Goal: Navigation & Orientation: Find specific page/section

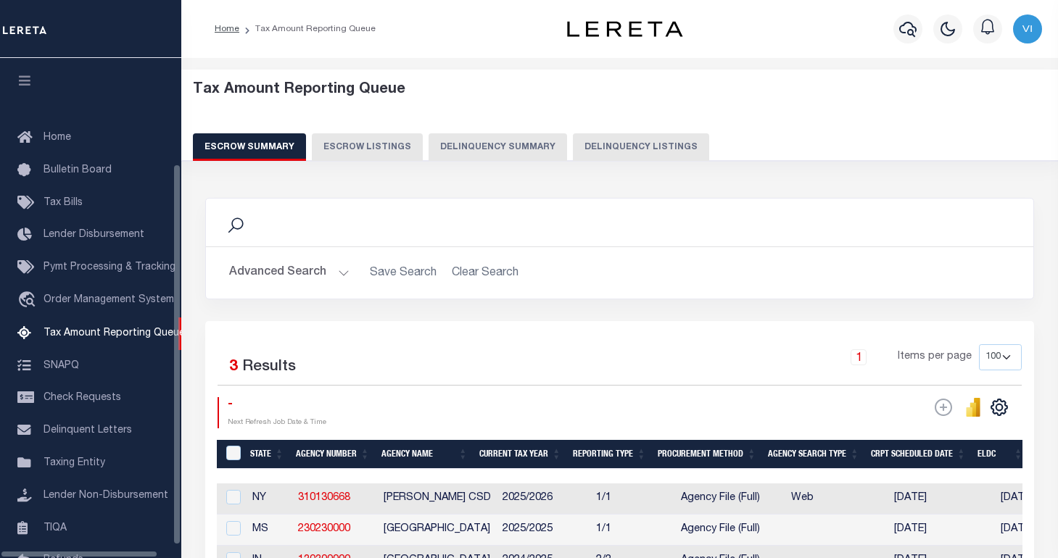
select select "100"
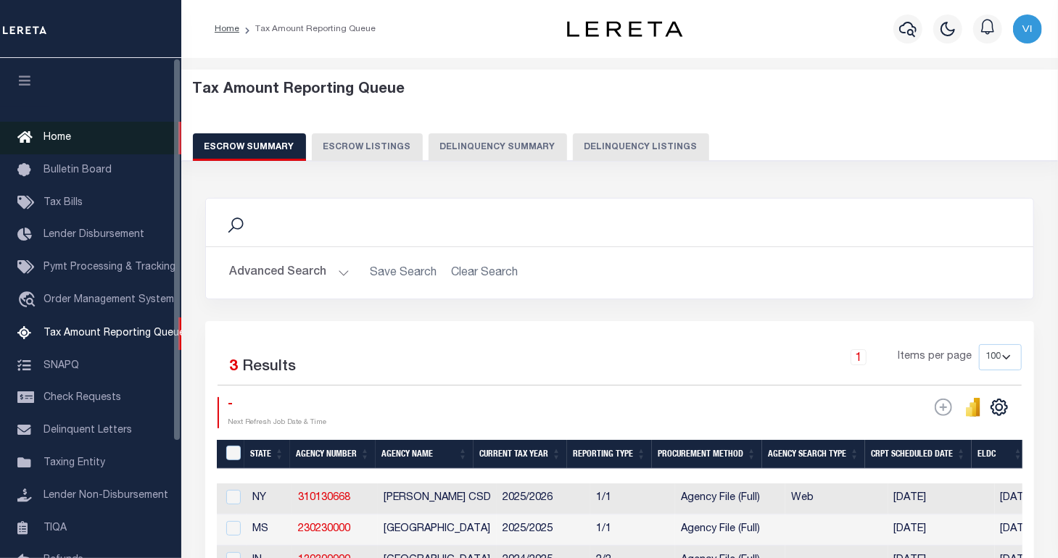
click at [115, 136] on link "Home" at bounding box center [90, 138] width 181 height 33
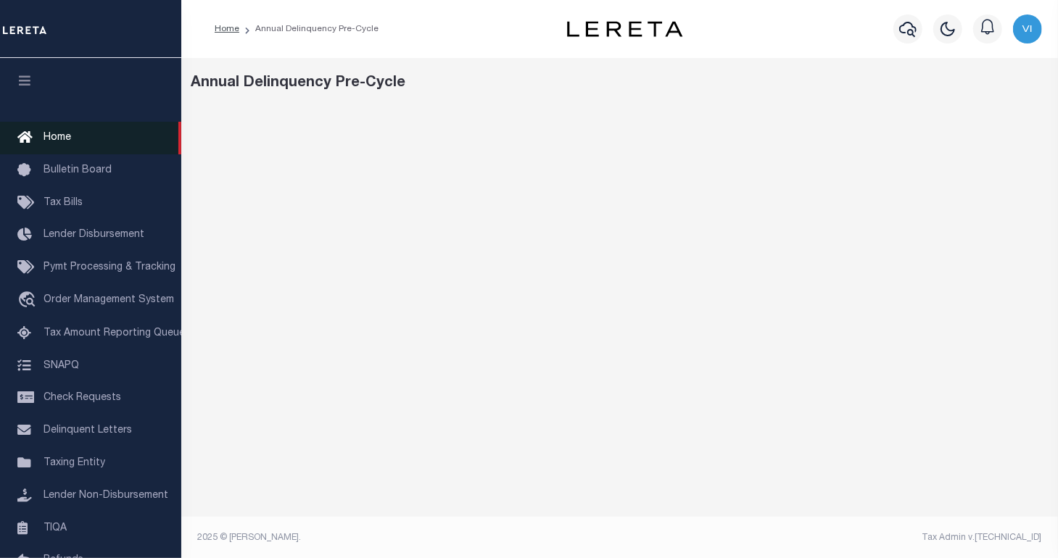
click at [91, 139] on link "Home" at bounding box center [90, 138] width 181 height 33
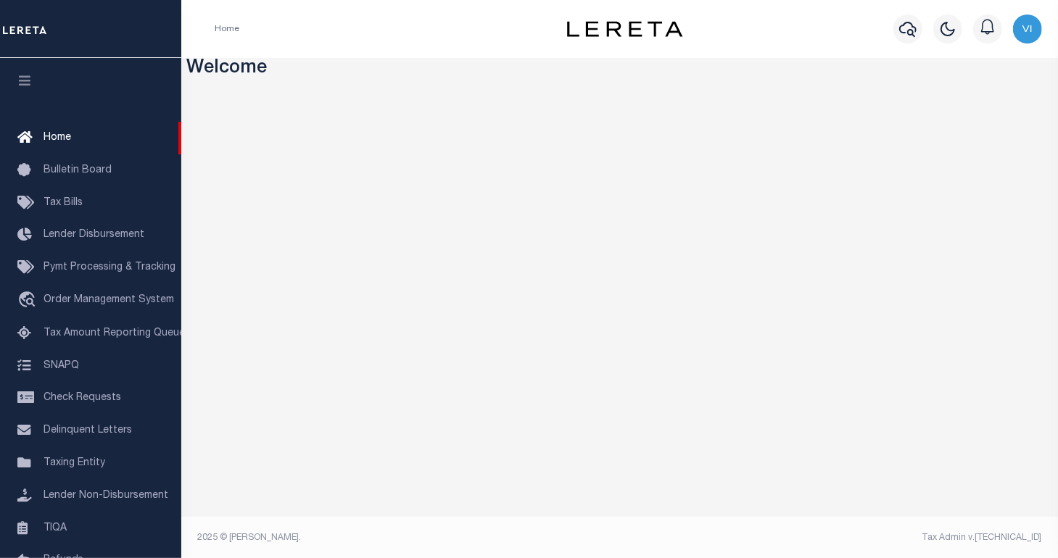
click at [20, 97] on button "button" at bounding box center [24, 82] width 49 height 49
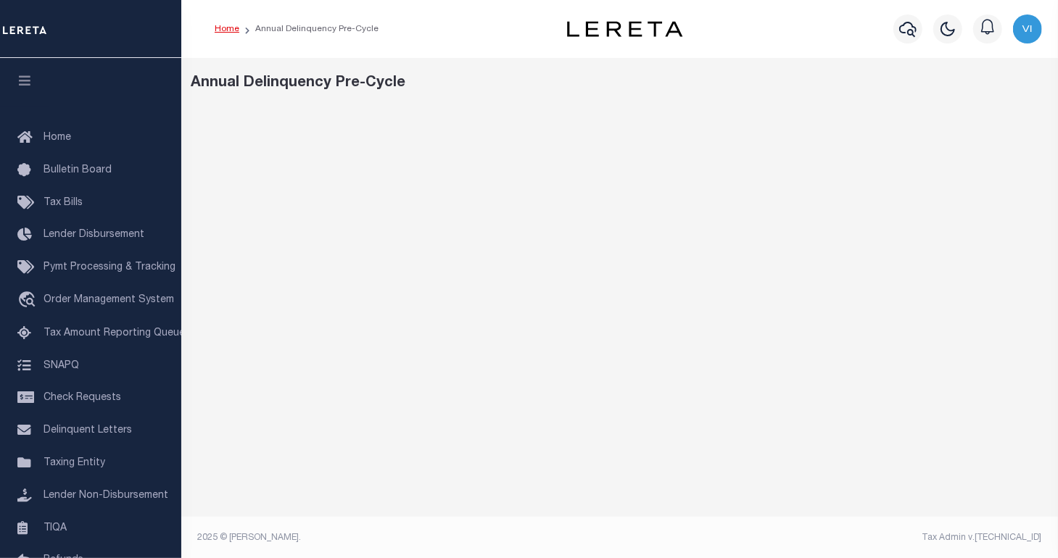
click at [225, 29] on link "Home" at bounding box center [227, 29] width 25 height 9
click at [26, 87] on icon "button" at bounding box center [25, 80] width 17 height 13
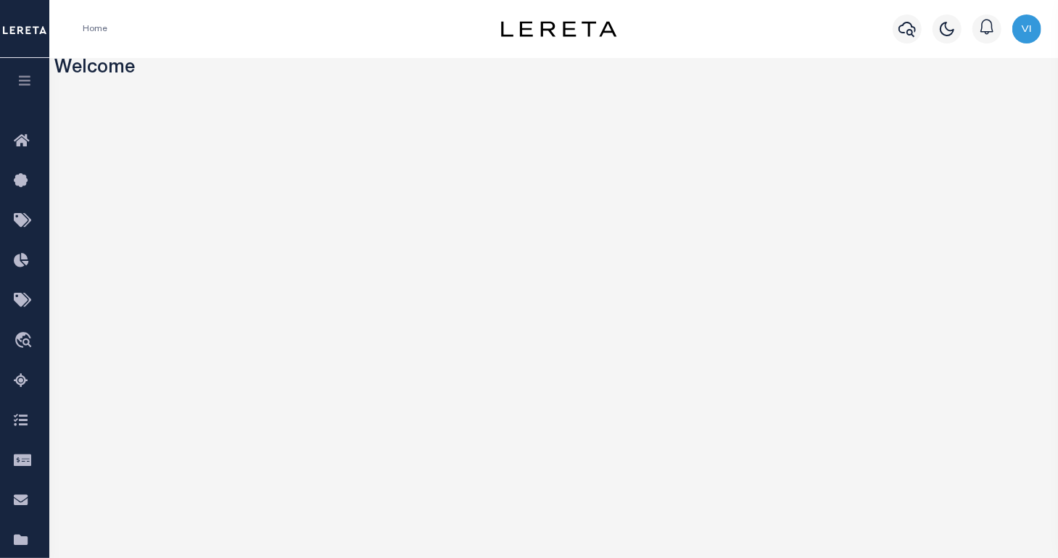
click at [392, 35] on div "Home" at bounding box center [274, 29] width 407 height 30
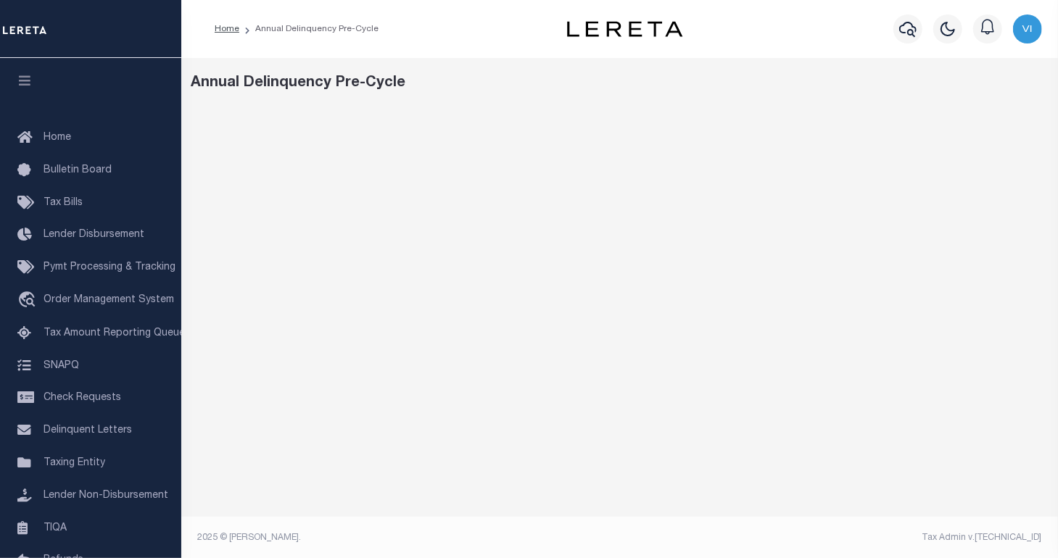
click at [21, 94] on button "button" at bounding box center [24, 82] width 49 height 49
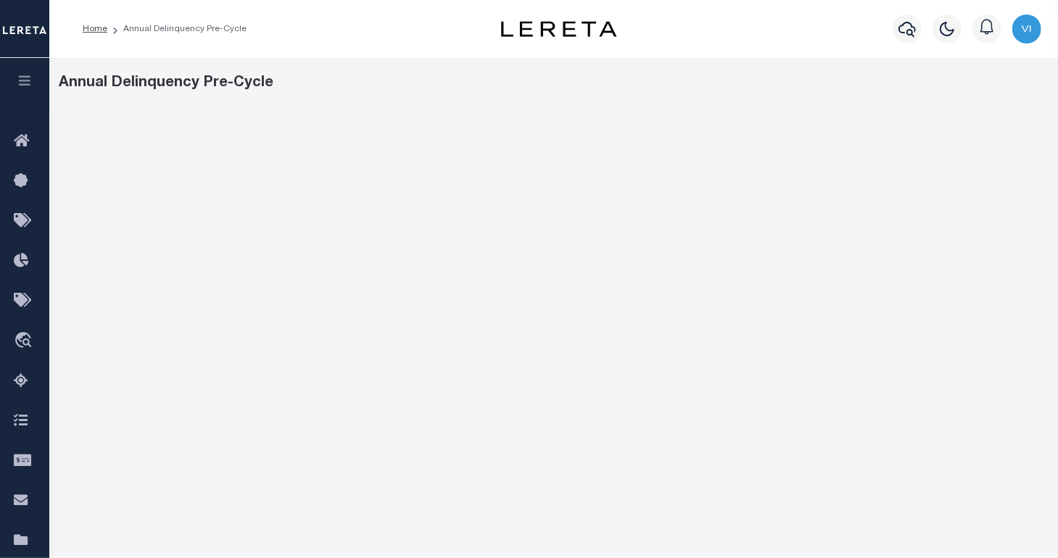
click at [487, 500] on div at bounding box center [554, 305] width 1000 height 398
click at [91, 30] on link "Home" at bounding box center [95, 29] width 25 height 9
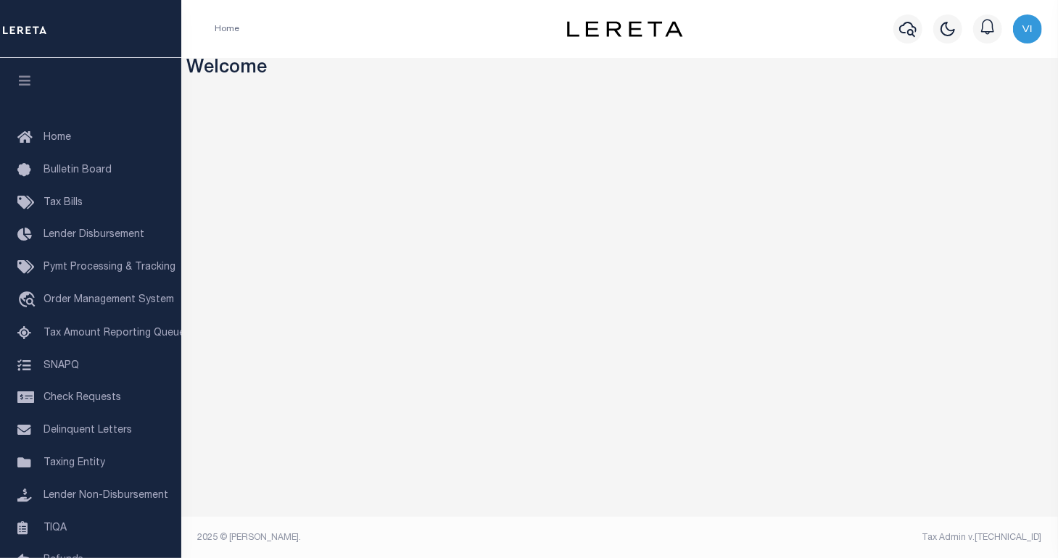
click at [28, 87] on icon "button" at bounding box center [25, 80] width 17 height 13
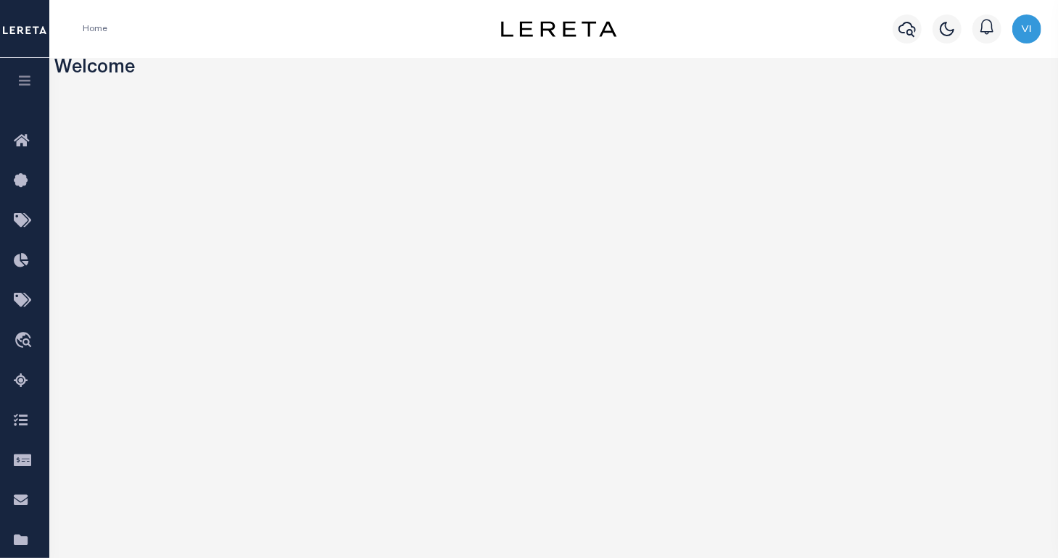
click at [409, 57] on div "Home Profile Sign out" at bounding box center [553, 29] width 1009 height 58
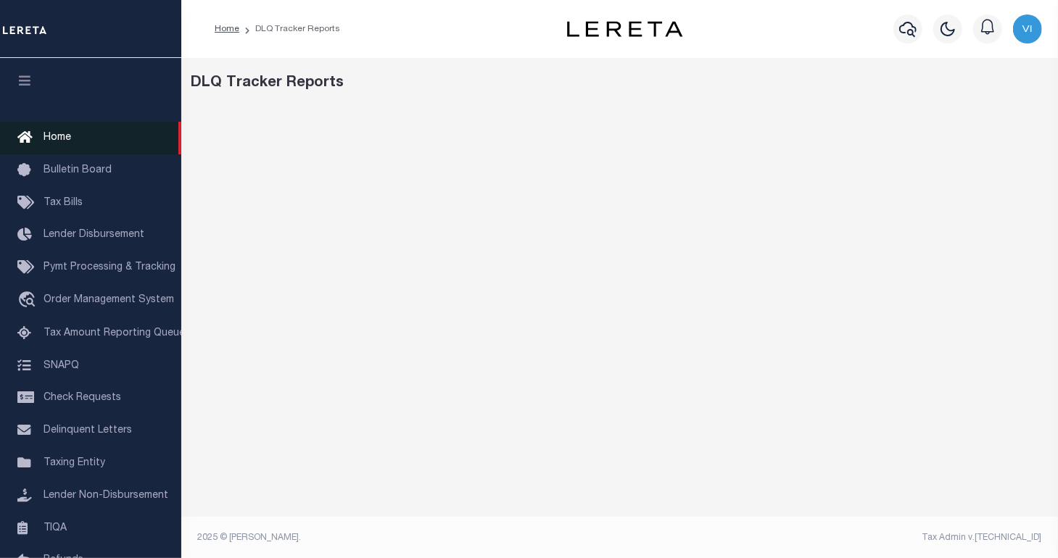
click at [79, 141] on link "Home" at bounding box center [90, 138] width 181 height 33
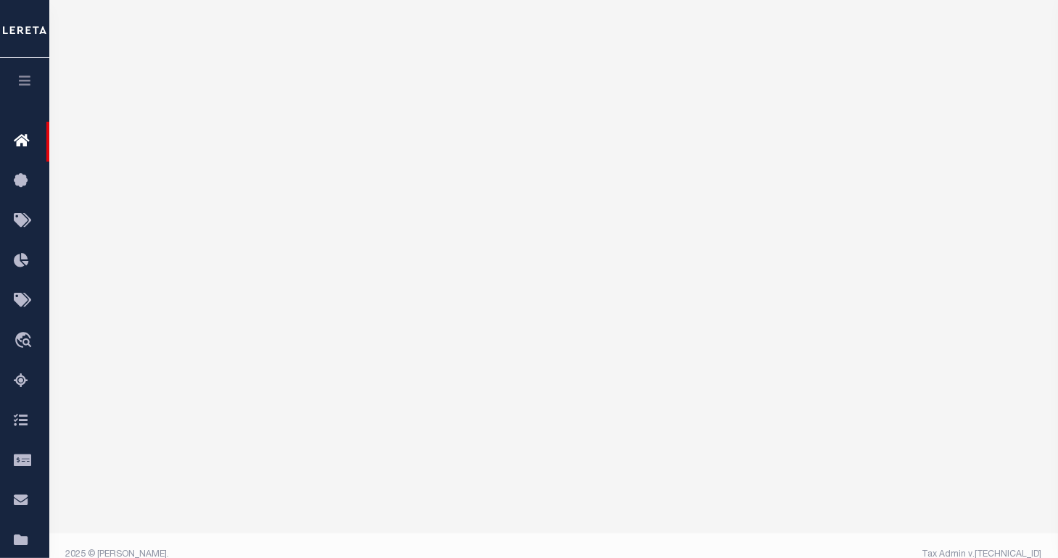
scroll to position [210, 0]
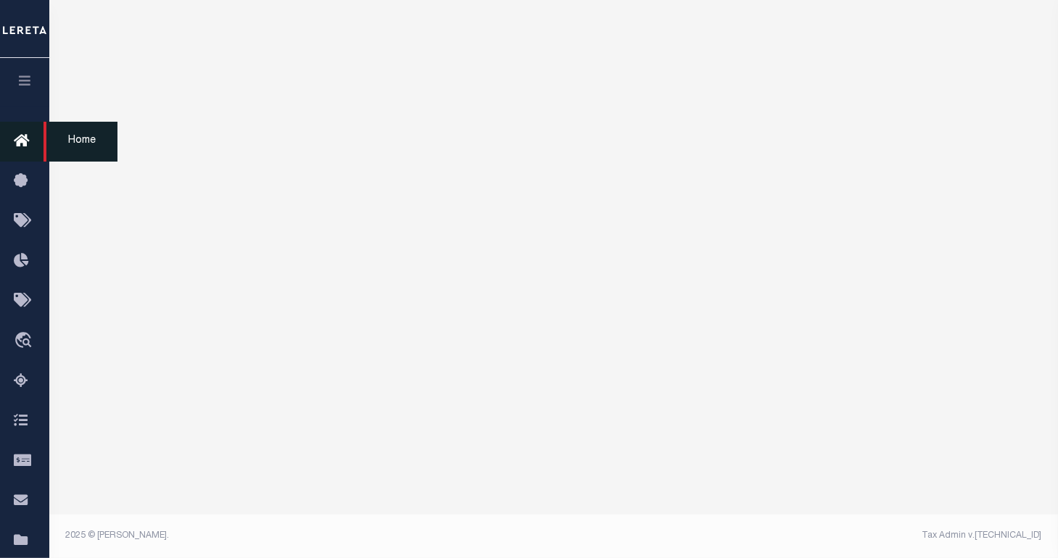
click at [29, 143] on icon at bounding box center [25, 142] width 23 height 18
